Goal: Task Accomplishment & Management: Use online tool/utility

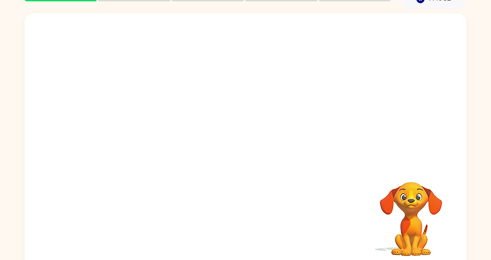
scroll to position [54, 0]
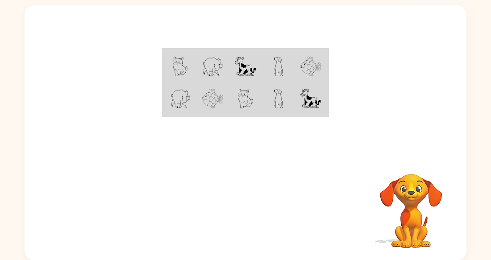
drag, startPoint x: 324, startPoint y: 58, endPoint x: 316, endPoint y: 59, distance: 8.1
click at [322, 59] on td at bounding box center [311, 66] width 33 height 33
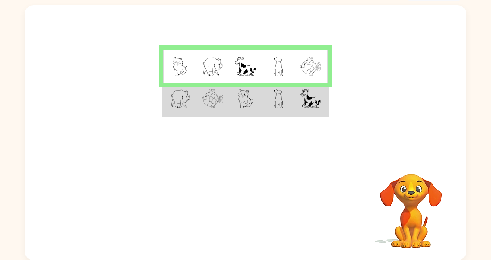
drag, startPoint x: 200, startPoint y: 98, endPoint x: 200, endPoint y: 93, distance: 4.9
click at [200, 94] on td at bounding box center [212, 99] width 33 height 33
drag, startPoint x: 200, startPoint y: 93, endPoint x: 199, endPoint y: 81, distance: 12.1
click at [200, 86] on td at bounding box center [212, 99] width 33 height 33
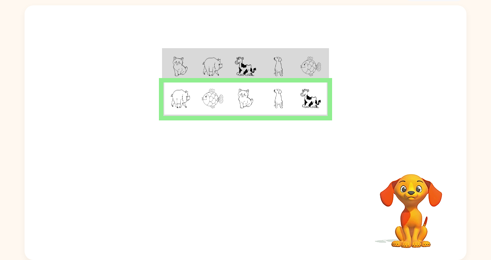
click at [199, 81] on td at bounding box center [212, 66] width 33 height 33
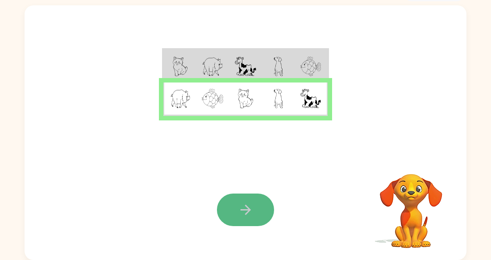
click at [236, 207] on button "button" at bounding box center [245, 210] width 57 height 33
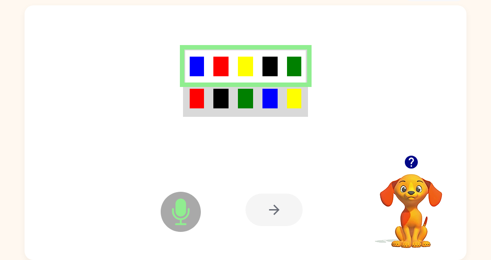
drag, startPoint x: 211, startPoint y: 125, endPoint x: 213, endPoint y: 116, distance: 9.6
click at [212, 123] on div at bounding box center [246, 80] width 442 height 150
click at [216, 92] on img at bounding box center [220, 99] width 15 height 20
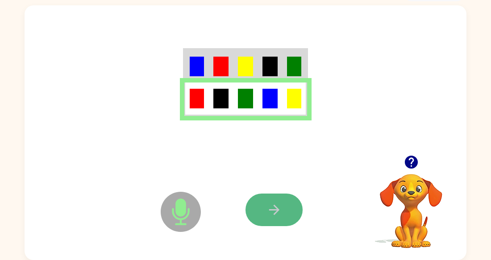
click at [265, 201] on button "button" at bounding box center [273, 210] width 57 height 33
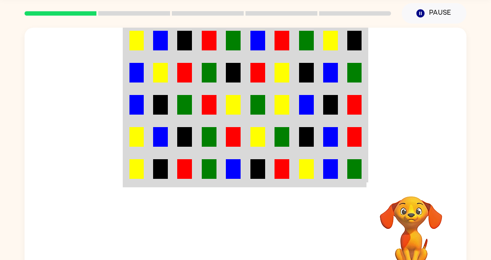
scroll to position [27, 0]
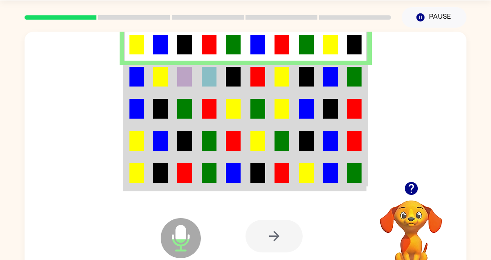
click at [196, 80] on tr at bounding box center [245, 77] width 243 height 32
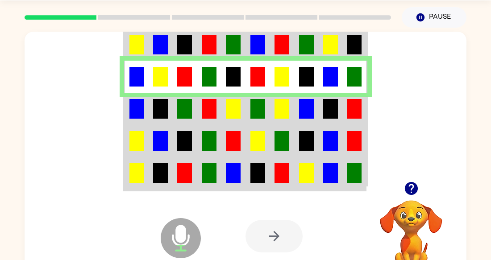
drag, startPoint x: 241, startPoint y: 109, endPoint x: 237, endPoint y: 105, distance: 5.4
click at [239, 108] on td at bounding box center [233, 109] width 25 height 32
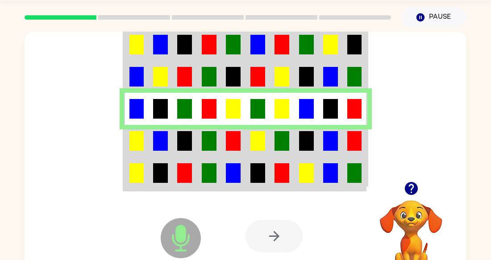
click at [269, 146] on td at bounding box center [257, 141] width 25 height 32
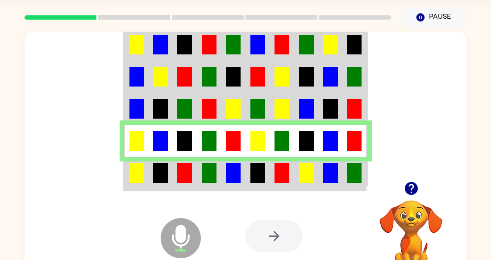
click at [239, 190] on div "Microphone The Microphone is here when it is your turn to talk Your browser mus…" at bounding box center [246, 236] width 442 height 100
drag, startPoint x: 239, startPoint y: 190, endPoint x: 239, endPoint y: 185, distance: 4.9
click at [240, 189] on div "Microphone The Microphone is here when it is your turn to talk Your browser mus…" at bounding box center [246, 236] width 442 height 100
click at [241, 174] on td at bounding box center [233, 173] width 25 height 33
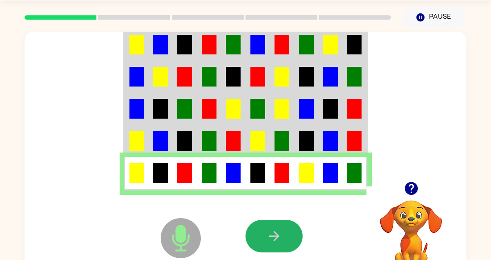
click at [282, 238] on button "button" at bounding box center [273, 236] width 57 height 33
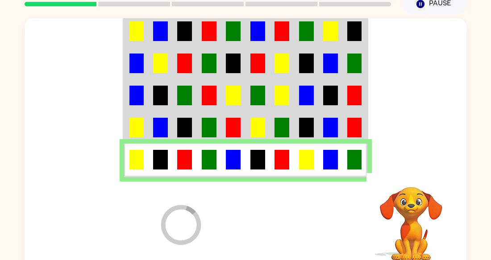
scroll to position [40, 0]
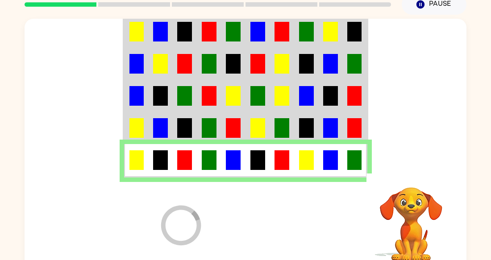
drag, startPoint x: 266, startPoint y: 5, endPoint x: 261, endPoint y: 10, distance: 6.6
click at [265, 7] on div at bounding box center [207, 4] width 377 height 31
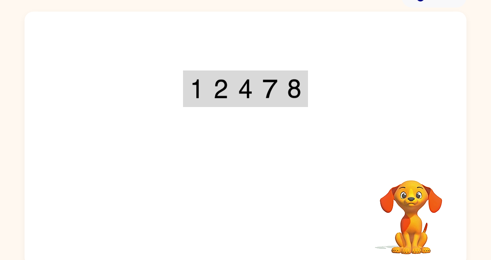
scroll to position [54, 0]
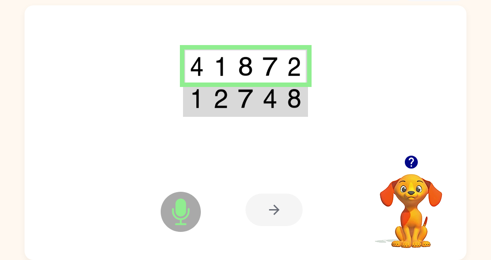
click at [271, 97] on img at bounding box center [269, 99] width 15 height 20
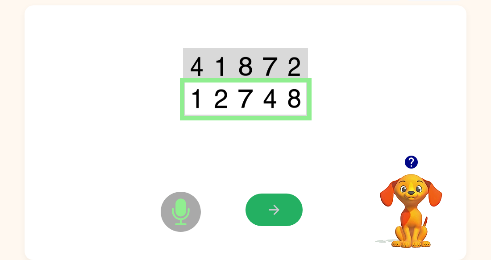
drag, startPoint x: 292, startPoint y: 207, endPoint x: 290, endPoint y: 202, distance: 5.6
click at [290, 202] on button "button" at bounding box center [273, 210] width 57 height 33
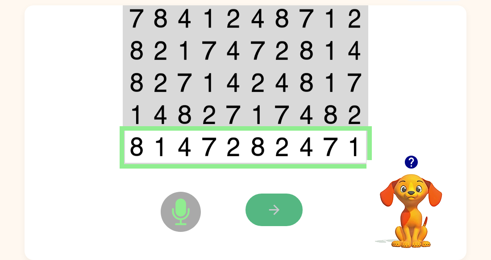
click at [279, 201] on button "button" at bounding box center [273, 210] width 57 height 33
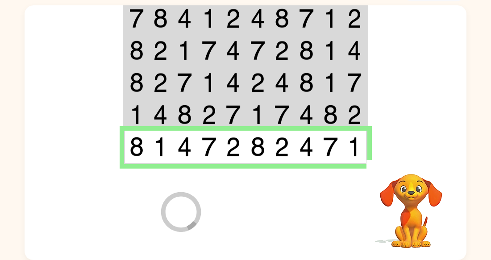
drag, startPoint x: 472, startPoint y: 71, endPoint x: 441, endPoint y: 73, distance: 31.3
click at [467, 73] on div "Loader Your response is being sent to our graders Your browser must support pla…" at bounding box center [245, 130] width 491 height 259
drag, startPoint x: 439, startPoint y: 77, endPoint x: 435, endPoint y: 87, distance: 11.4
click at [436, 87] on div at bounding box center [246, 80] width 442 height 150
click at [435, 92] on div at bounding box center [246, 80] width 442 height 150
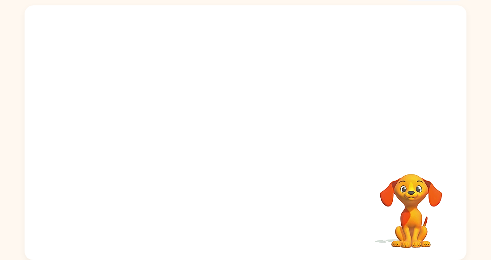
click at [152, 174] on div "Your browser must support playing .mp4 files to use Literably. Please try using…" at bounding box center [246, 132] width 442 height 255
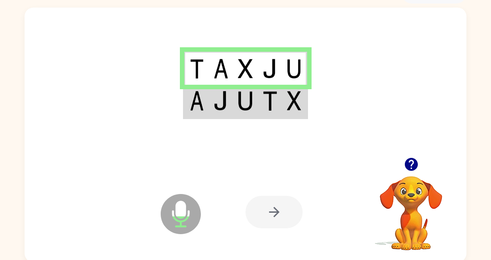
scroll to position [52, 0]
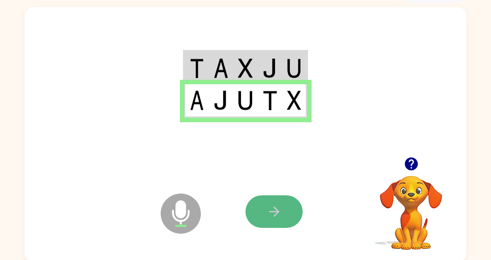
click at [258, 213] on button "button" at bounding box center [273, 211] width 57 height 33
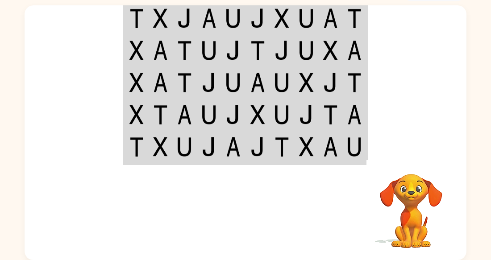
scroll to position [43, 0]
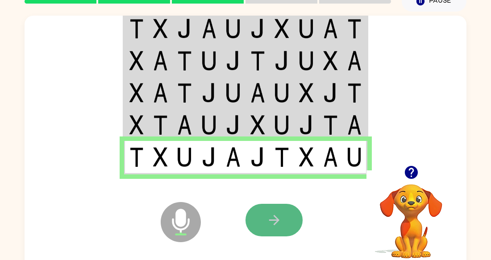
click at [276, 224] on icon "button" at bounding box center [274, 220] width 16 height 16
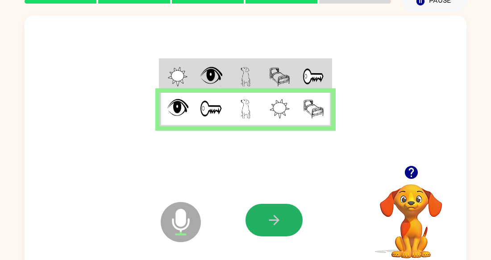
drag, startPoint x: 266, startPoint y: 224, endPoint x: 268, endPoint y: 219, distance: 5.2
click at [266, 223] on button "button" at bounding box center [273, 220] width 57 height 33
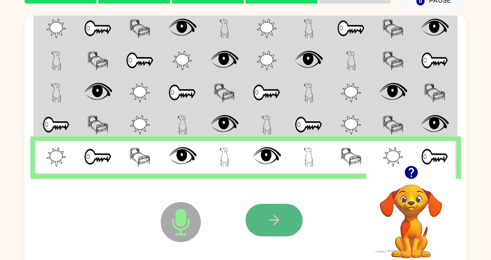
click at [260, 220] on button "button" at bounding box center [273, 220] width 57 height 33
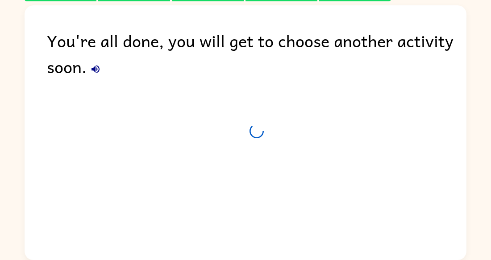
scroll to position [35, 0]
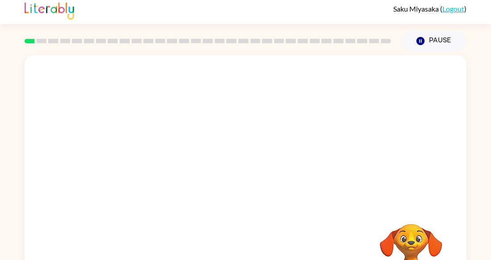
scroll to position [1, 0]
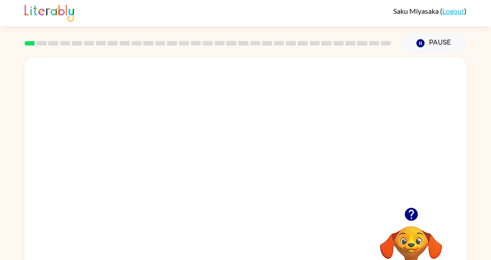
drag, startPoint x: 274, startPoint y: 162, endPoint x: 275, endPoint y: 138, distance: 23.2
click at [274, 159] on video "Your browser must support playing .mp4 files to use Literably. Please try using…" at bounding box center [246, 133] width 442 height 150
click at [292, 137] on video "Your browser must support playing .mp4 files to use Literably. Please try using…" at bounding box center [246, 133] width 442 height 150
click at [287, 154] on video "Your browser must support playing .mp4 files to use Literably. Please try using…" at bounding box center [246, 133] width 442 height 150
drag, startPoint x: 288, startPoint y: 186, endPoint x: 282, endPoint y: 178, distance: 9.9
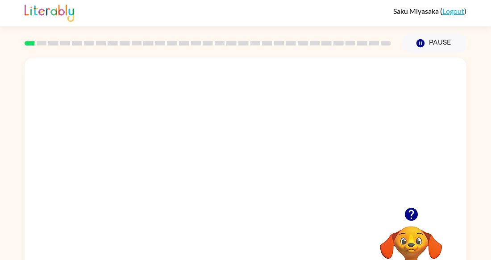
click at [284, 182] on video "Your browser must support playing .mp4 files to use Literably. Please try using…" at bounding box center [246, 133] width 442 height 150
drag, startPoint x: 281, startPoint y: 178, endPoint x: 223, endPoint y: 132, distance: 74.6
click at [262, 162] on video "Your browser must support playing .mp4 files to use Literably. Please try using…" at bounding box center [246, 133] width 442 height 150
drag, startPoint x: 220, startPoint y: 130, endPoint x: 259, endPoint y: 113, distance: 43.2
click at [246, 115] on div at bounding box center [246, 185] width 442 height 255
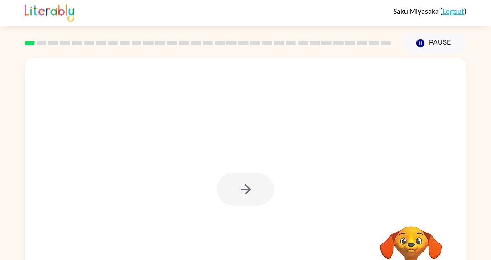
drag, startPoint x: 260, startPoint y: 112, endPoint x: 208, endPoint y: 103, distance: 52.6
click at [208, 103] on div at bounding box center [246, 185] width 442 height 255
drag, startPoint x: 229, startPoint y: 199, endPoint x: 219, endPoint y: 208, distance: 13.6
click at [220, 208] on div at bounding box center [246, 185] width 442 height 255
click at [240, 177] on div at bounding box center [245, 189] width 57 height 33
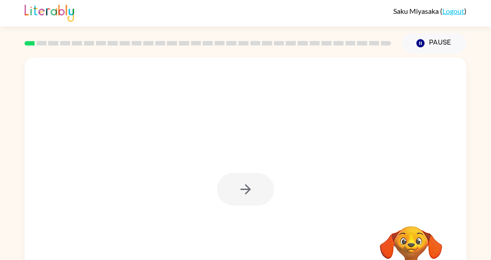
click at [240, 177] on div at bounding box center [245, 189] width 57 height 33
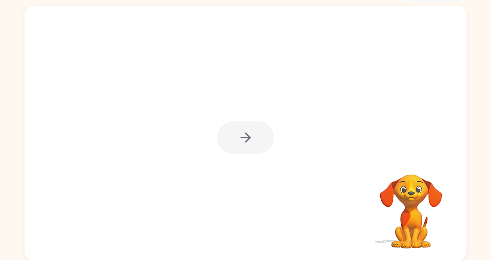
scroll to position [54, 0]
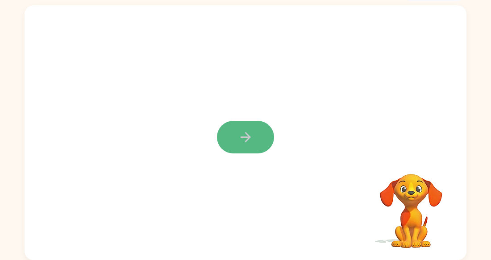
click at [240, 141] on button "button" at bounding box center [245, 137] width 57 height 33
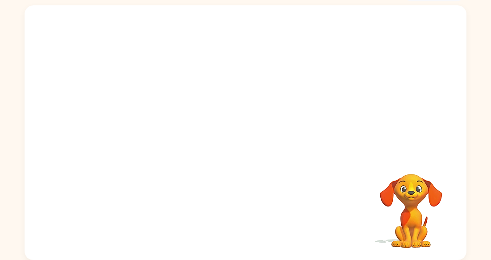
click at [232, 164] on div "Your browser must support playing .mp4 files to use Literably. Please try using…" at bounding box center [246, 132] width 442 height 255
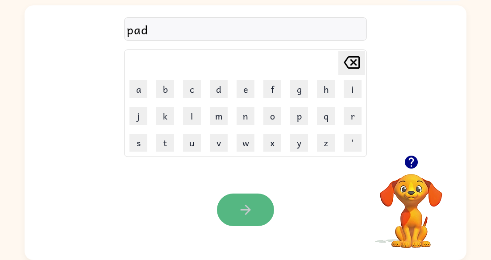
click at [246, 201] on button "button" at bounding box center [245, 210] width 57 height 33
click at [221, 213] on button "button" at bounding box center [245, 210] width 57 height 33
click at [238, 204] on icon "button" at bounding box center [246, 210] width 16 height 16
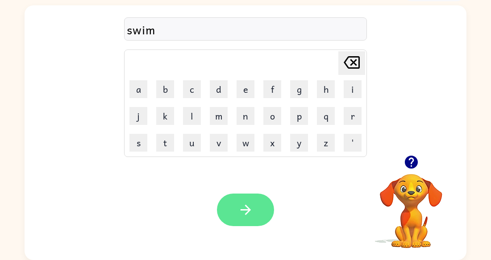
click at [259, 200] on button "button" at bounding box center [245, 210] width 57 height 33
click at [246, 221] on button "button" at bounding box center [245, 210] width 57 height 33
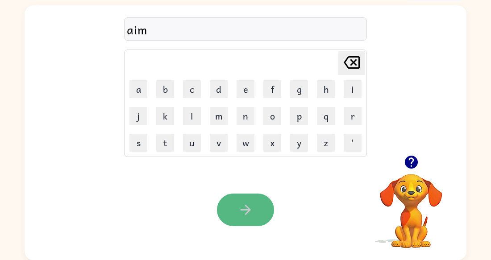
click at [261, 200] on button "button" at bounding box center [245, 210] width 57 height 33
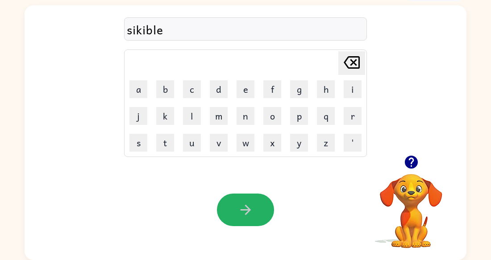
click at [269, 203] on button "button" at bounding box center [245, 210] width 57 height 33
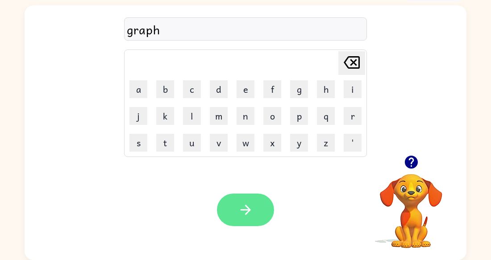
click at [241, 202] on icon "button" at bounding box center [246, 210] width 16 height 16
click at [266, 210] on button "button" at bounding box center [245, 210] width 57 height 33
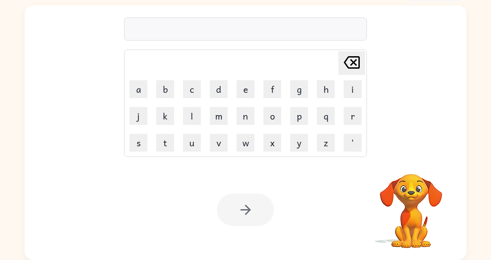
click at [174, 212] on div "Your browser must support playing .mp4 files to use Literably. Please try using…" at bounding box center [246, 210] width 442 height 100
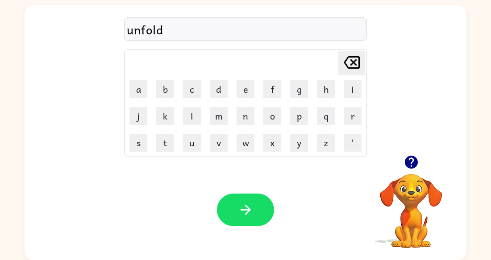
click at [255, 214] on button "button" at bounding box center [245, 210] width 57 height 33
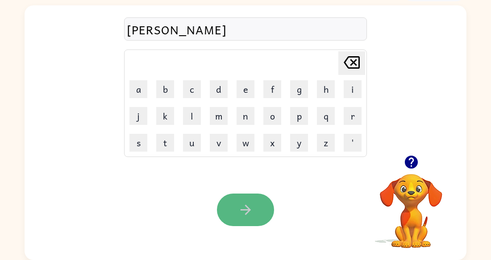
click at [220, 203] on button "button" at bounding box center [245, 210] width 57 height 33
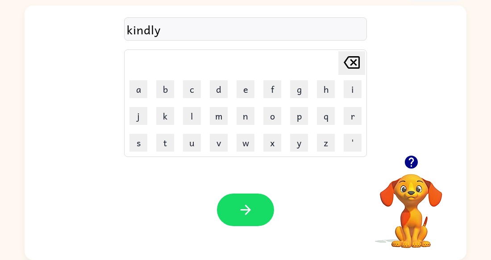
click at [252, 214] on icon "button" at bounding box center [246, 210] width 16 height 16
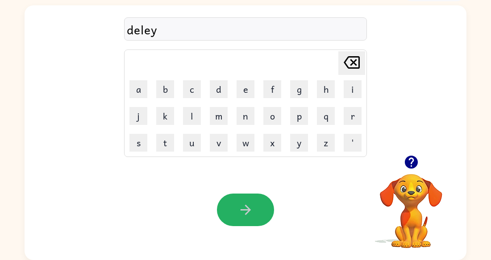
drag, startPoint x: 223, startPoint y: 218, endPoint x: 214, endPoint y: 212, distance: 10.5
click at [217, 213] on button "button" at bounding box center [245, 210] width 57 height 33
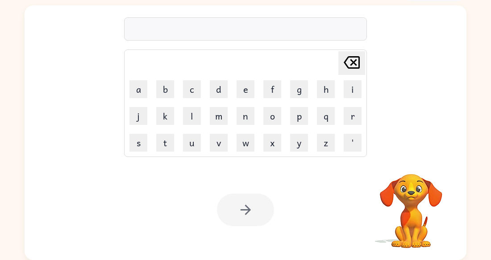
click at [426, 120] on div "[PERSON_NAME] last character input a b c d e f g h i j k l m n o p q r s t u v …" at bounding box center [246, 80] width 442 height 150
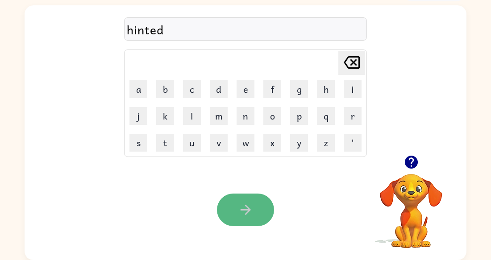
click at [230, 208] on button "button" at bounding box center [245, 210] width 57 height 33
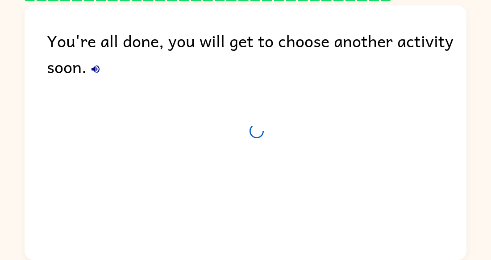
scroll to position [37, 0]
